Goal: Task Accomplishment & Management: Manage account settings

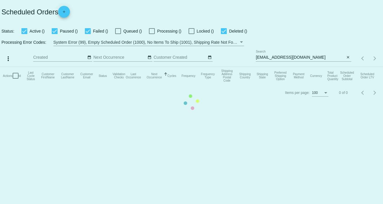
click at [277, 67] on mat-table "Actions Id Last Cycle Status Customer FirstName Customer LastName Customer Emai…" at bounding box center [191, 76] width 383 height 18
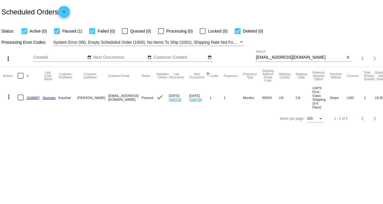
click at [280, 56] on input "[EMAIL_ADDRESS][DOMAIN_NAME]" at bounding box center [300, 57] width 89 height 5
paste input "c.fincel1955"
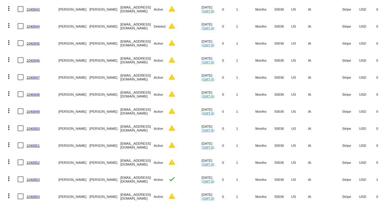
scroll to position [148, 0]
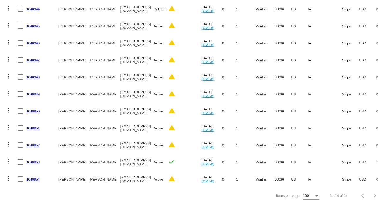
type input "[EMAIL_ADDRESS][DOMAIN_NAME]"
click at [9, 175] on mat-icon "more_vert" at bounding box center [8, 178] width 7 height 7
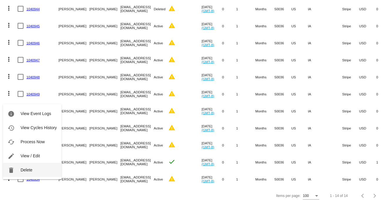
click at [17, 170] on button "delete Delete" at bounding box center [32, 170] width 58 height 14
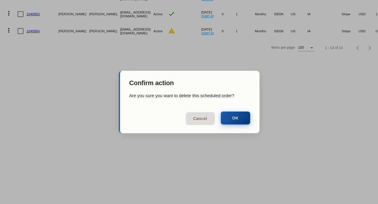
click at [233, 117] on button "OK" at bounding box center [235, 118] width 29 height 13
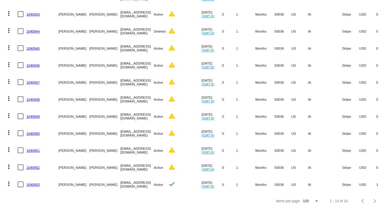
scroll to position [131, 0]
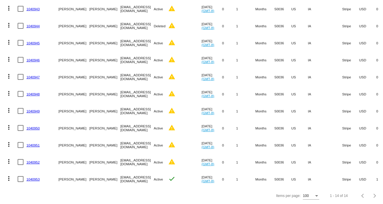
click at [7, 175] on mat-icon "more_vert" at bounding box center [8, 178] width 7 height 7
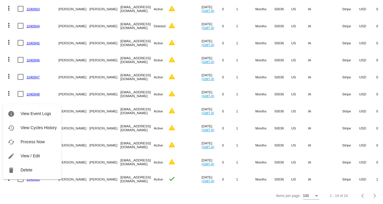
click at [167, 149] on div at bounding box center [191, 102] width 383 height 204
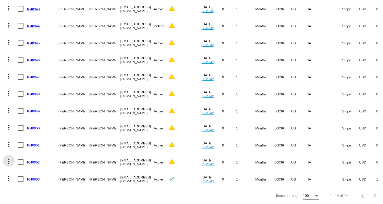
click at [9, 158] on mat-icon "more_vert" at bounding box center [8, 161] width 7 height 7
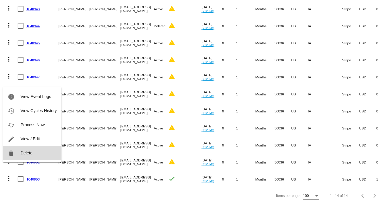
click at [24, 155] on span "Delete" at bounding box center [27, 153] width 12 height 5
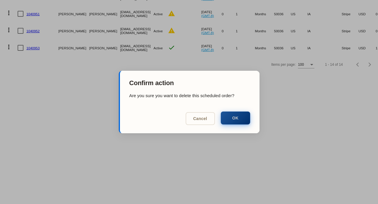
click at [230, 120] on button "OK" at bounding box center [235, 118] width 29 height 13
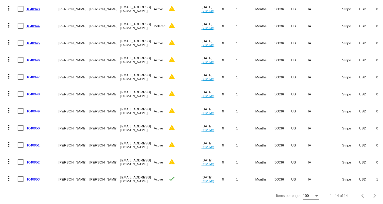
scroll to position [114, 0]
click at [7, 141] on mat-icon "more_vert" at bounding box center [8, 144] width 7 height 7
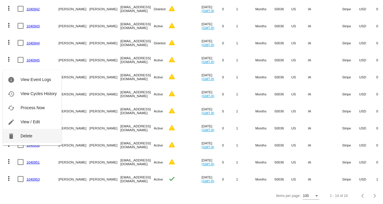
click at [25, 139] on button "delete Delete" at bounding box center [32, 136] width 58 height 14
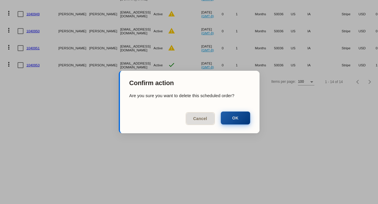
click at [232, 119] on button "OK" at bounding box center [235, 118] width 29 height 13
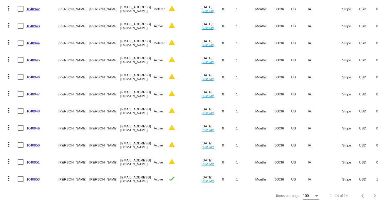
scroll to position [97, 0]
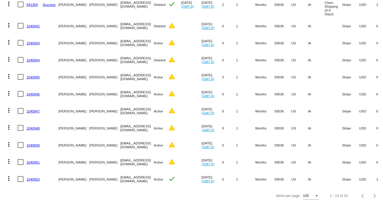
click at [8, 158] on mat-icon "more_vert" at bounding box center [8, 161] width 7 height 7
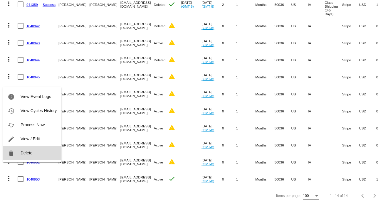
click at [31, 153] on span "Delete" at bounding box center [27, 153] width 12 height 5
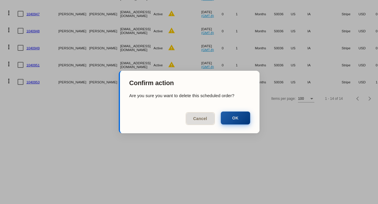
click at [231, 116] on button "OK" at bounding box center [235, 118] width 29 height 13
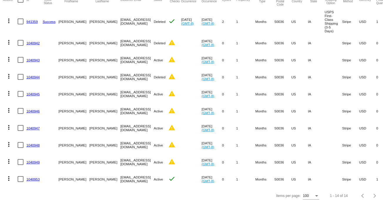
scroll to position [80, 0]
click at [6, 158] on mat-icon "more_vert" at bounding box center [8, 161] width 7 height 7
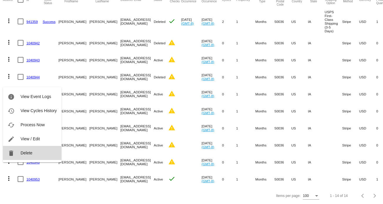
click at [32, 152] on button "delete Delete" at bounding box center [32, 153] width 58 height 14
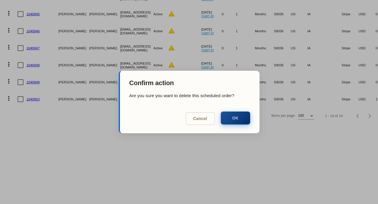
click at [234, 114] on button "OK" at bounding box center [235, 118] width 29 height 13
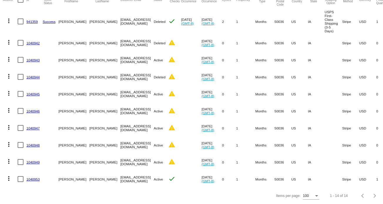
scroll to position [63, 0]
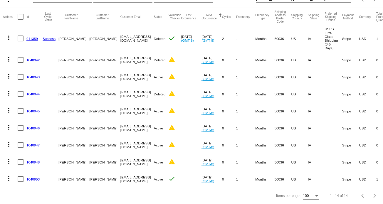
click at [8, 158] on mat-icon "more_vert" at bounding box center [8, 161] width 7 height 7
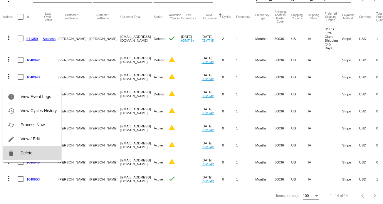
click at [29, 153] on span "Delete" at bounding box center [27, 153] width 12 height 5
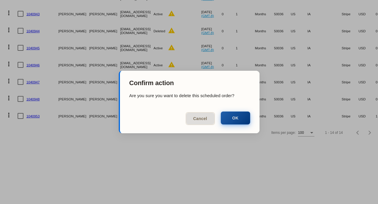
click at [234, 114] on button "OK" at bounding box center [235, 118] width 29 height 13
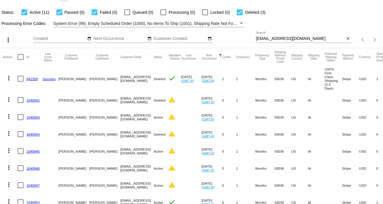
scroll to position [16, 0]
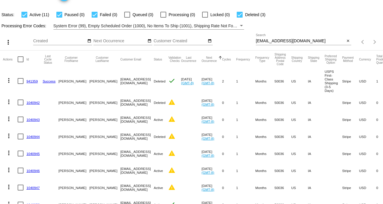
click at [9, 100] on mat-icon "more_vert" at bounding box center [8, 101] width 7 height 7
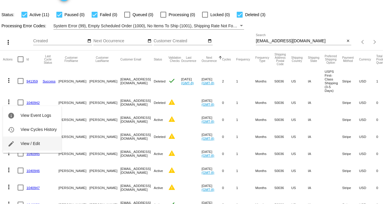
click at [36, 141] on button "edit View / Edit" at bounding box center [32, 143] width 58 height 14
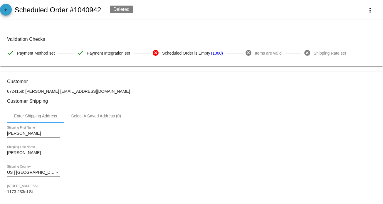
click at [2, 7] on link "arrow_back" at bounding box center [6, 10] width 12 height 12
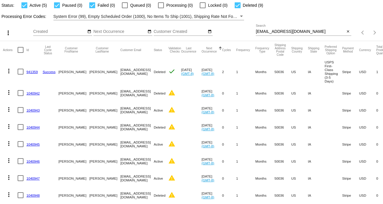
scroll to position [29, 0]
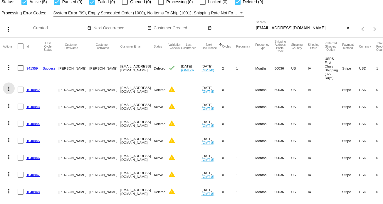
click at [8, 90] on mat-icon "more_vert" at bounding box center [8, 88] width 7 height 7
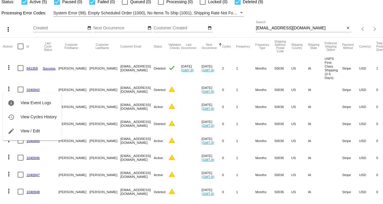
click at [114, 107] on div at bounding box center [191, 102] width 383 height 204
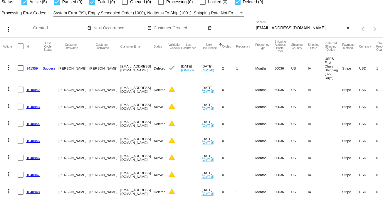
click at [9, 104] on mat-icon "more_vert" at bounding box center [8, 105] width 7 height 7
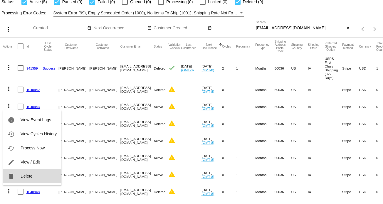
click at [24, 172] on button "delete Delete" at bounding box center [32, 176] width 58 height 14
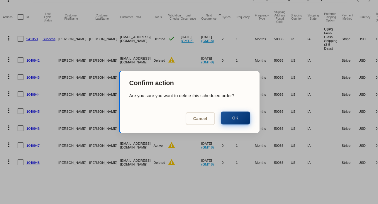
click at [236, 115] on button "OK" at bounding box center [235, 118] width 29 height 13
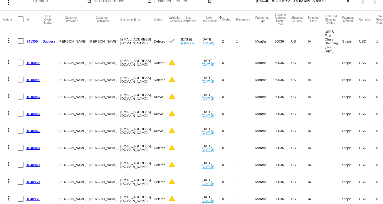
scroll to position [59, 0]
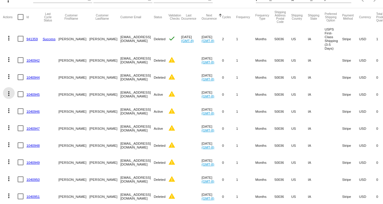
click at [9, 93] on mat-icon "more_vert" at bounding box center [8, 93] width 7 height 7
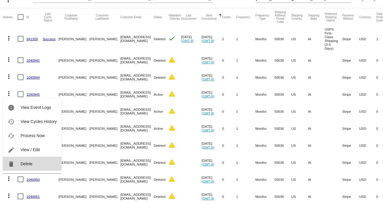
click at [34, 163] on button "delete Delete" at bounding box center [32, 164] width 58 height 14
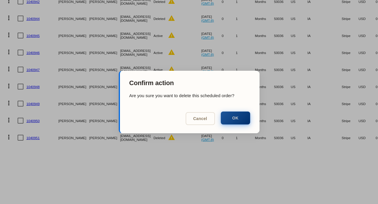
click at [238, 116] on button "OK" at bounding box center [235, 118] width 29 height 13
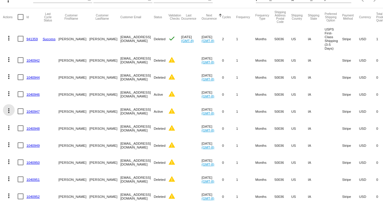
click at [8, 111] on mat-icon "more_vert" at bounding box center [8, 110] width 7 height 7
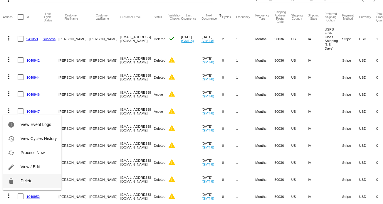
click at [38, 178] on button "delete Delete" at bounding box center [32, 181] width 58 height 14
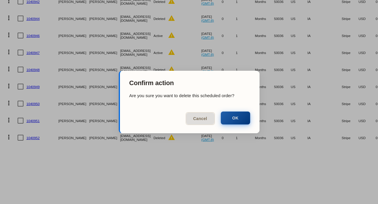
click at [237, 118] on button "OK" at bounding box center [235, 118] width 29 height 13
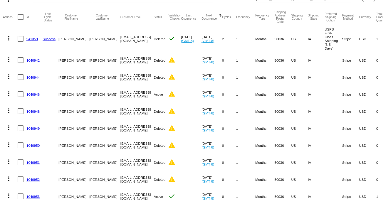
click at [8, 92] on mat-icon "more_vert" at bounding box center [8, 93] width 7 height 7
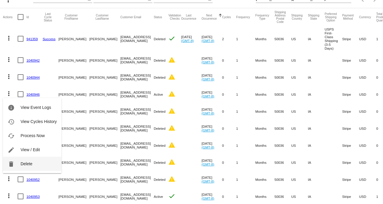
click at [36, 160] on button "delete Delete" at bounding box center [32, 164] width 58 height 14
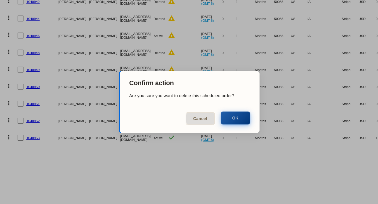
click at [241, 117] on button "OK" at bounding box center [235, 118] width 29 height 13
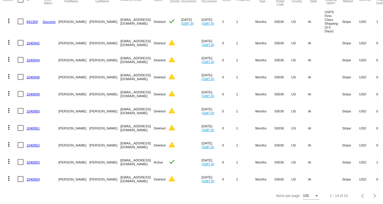
scroll to position [80, 0]
click at [7, 175] on mat-icon "more_vert" at bounding box center [8, 178] width 7 height 7
